Goal: Task Accomplishment & Management: Manage account settings

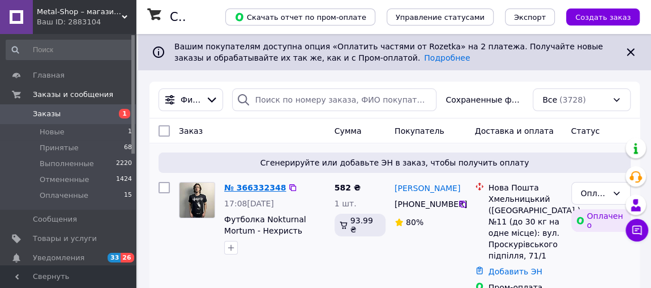
click at [246, 185] on link "№ 366332348" at bounding box center [255, 187] width 62 height 9
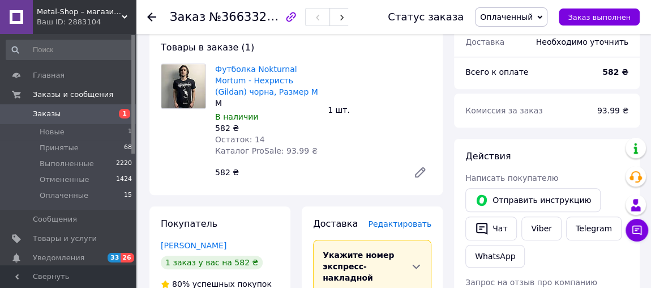
scroll to position [515, 0]
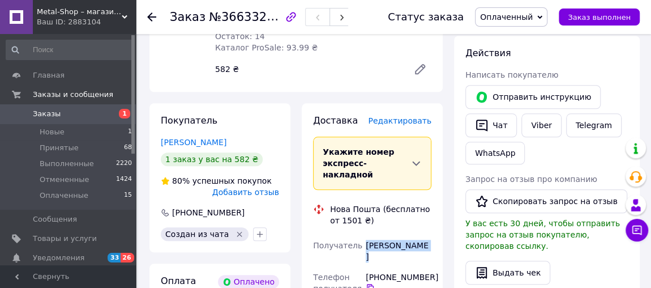
drag, startPoint x: 421, startPoint y: 213, endPoint x: 366, endPoint y: 212, distance: 54.9
click at [366, 235] on div "Сергеєва Алла" at bounding box center [399, 251] width 70 height 32
copy div "Сергеєва Алла"
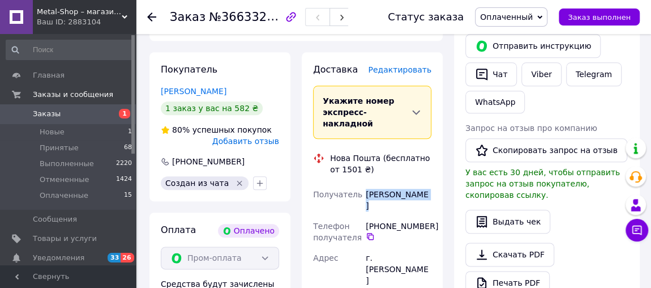
drag, startPoint x: 432, startPoint y: 178, endPoint x: 366, endPoint y: 177, distance: 65.7
click at [366, 220] on div "+380 67 914 08 54" at bounding box center [399, 230] width 66 height 20
copy div "+380 67 914 08 54"
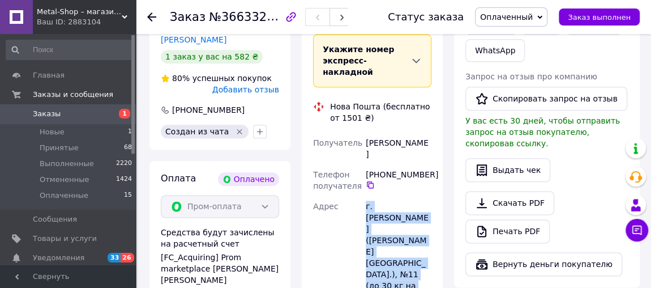
drag, startPoint x: 363, startPoint y: 155, endPoint x: 425, endPoint y: 225, distance: 93.9
click at [425, 225] on div "г. Хмельницкий (Хмельницкая обл.), №11 (до 30 кг на одно место): ул. Проскуровс…" at bounding box center [399, 274] width 70 height 156
copy div "г. Хмельницкий (Хмельницкая обл.), №11 (до 30 кг на одно место): ул. Проскуровс…"
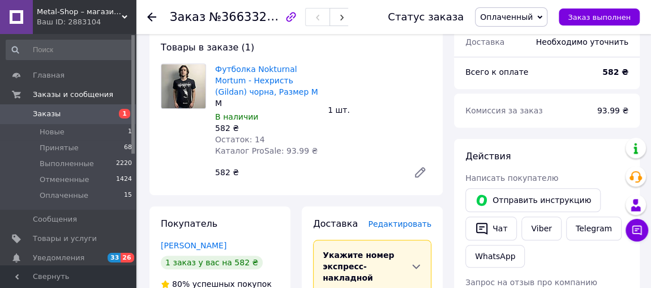
scroll to position [309, 0]
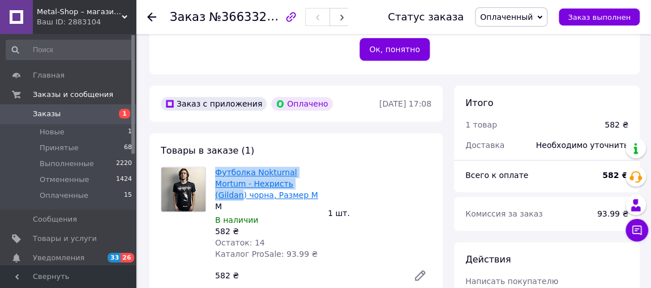
drag, startPoint x: 211, startPoint y: 137, endPoint x: 280, endPoint y: 163, distance: 73.6
click at [280, 163] on div "Товары в заказе (1) Футболка Nokturnal Mortum - Нехристь (Gildan) чорна, Размер…" at bounding box center [295, 215] width 293 height 165
copy link "Футболка Nokturnal Mortum - Нехристь (Gildan"
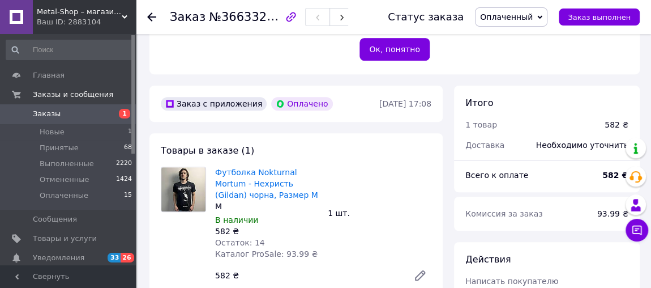
click at [149, 15] on icon at bounding box center [151, 16] width 9 height 9
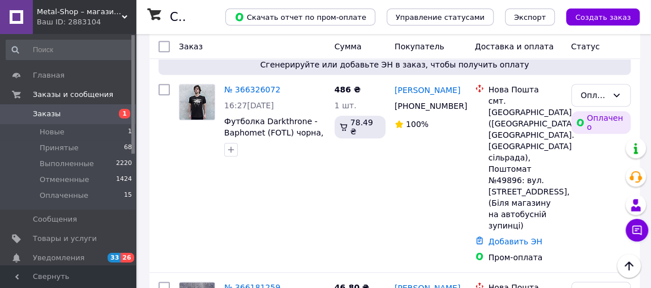
scroll to position [360, 0]
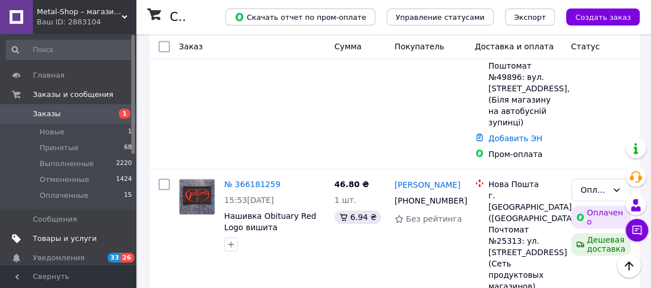
click at [60, 237] on span "Товары и услуги" at bounding box center [65, 238] width 64 height 10
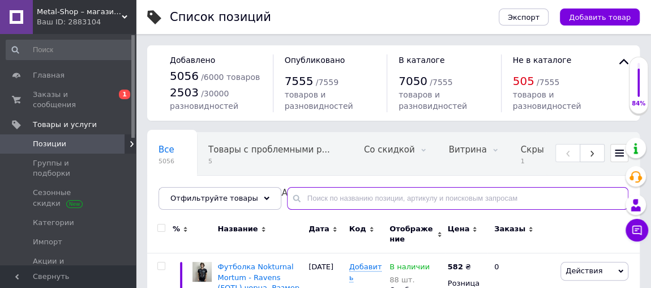
click at [345, 193] on input "text" at bounding box center [457, 198] width 341 height 23
paste input "Nokturnal Mortum - Голос Сталі (The Voice Of Steel) Tape (Osmose Productions)"
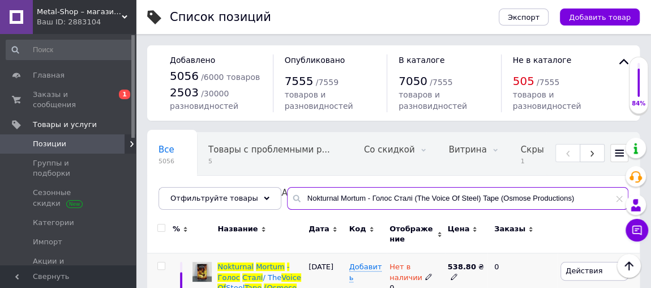
type input "Nokturnal Mortum - Голос Сталі (The Voice Of Steel) Tape (Osmose Productions)"
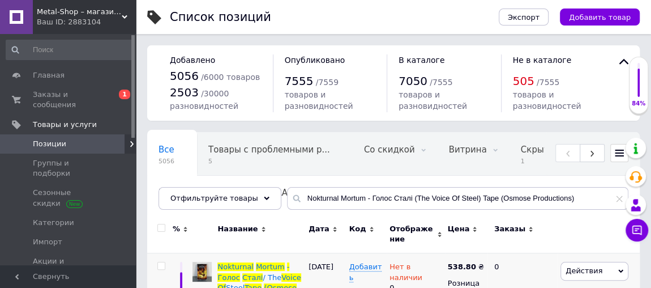
click at [302, 232] on div "Название" at bounding box center [260, 229] width 86 height 10
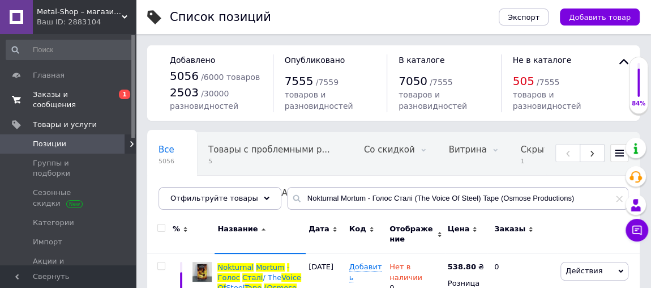
click at [66, 97] on span "Заказы и сообщения" at bounding box center [69, 99] width 72 height 20
